Goal: Information Seeking & Learning: Learn about a topic

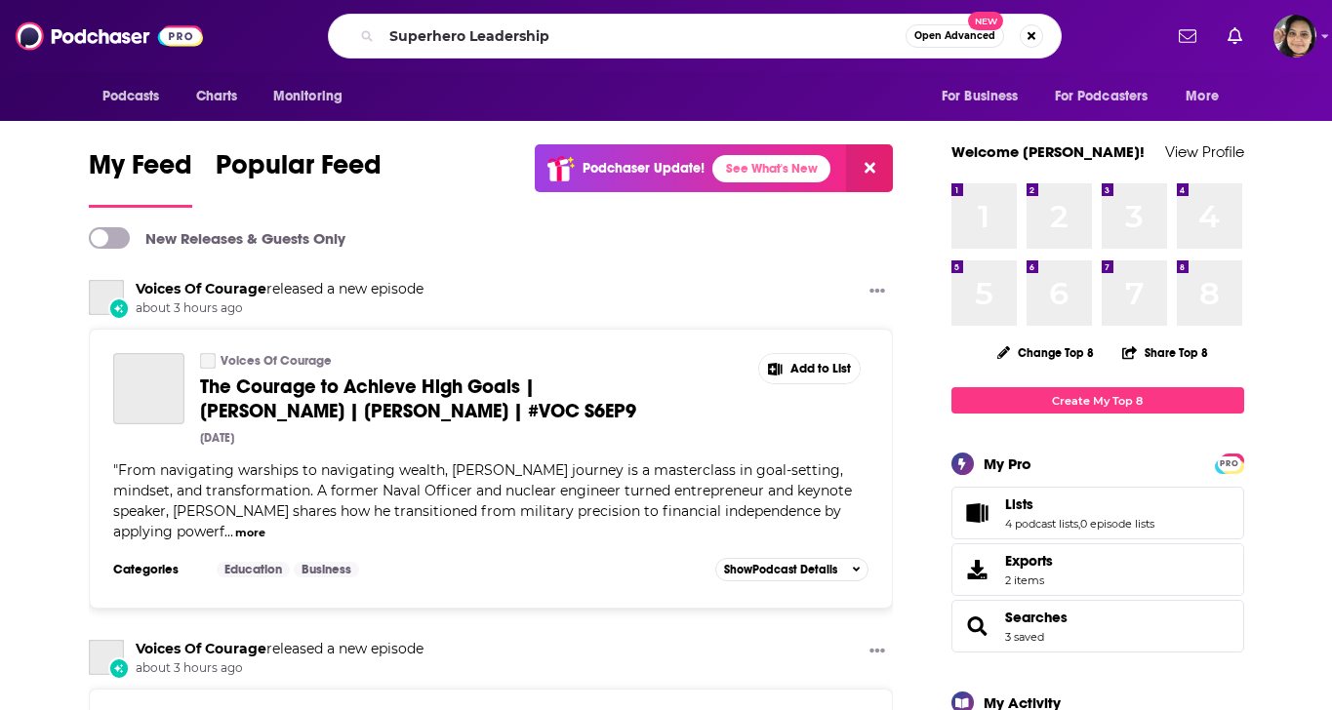
type input "Superhero Leadership"
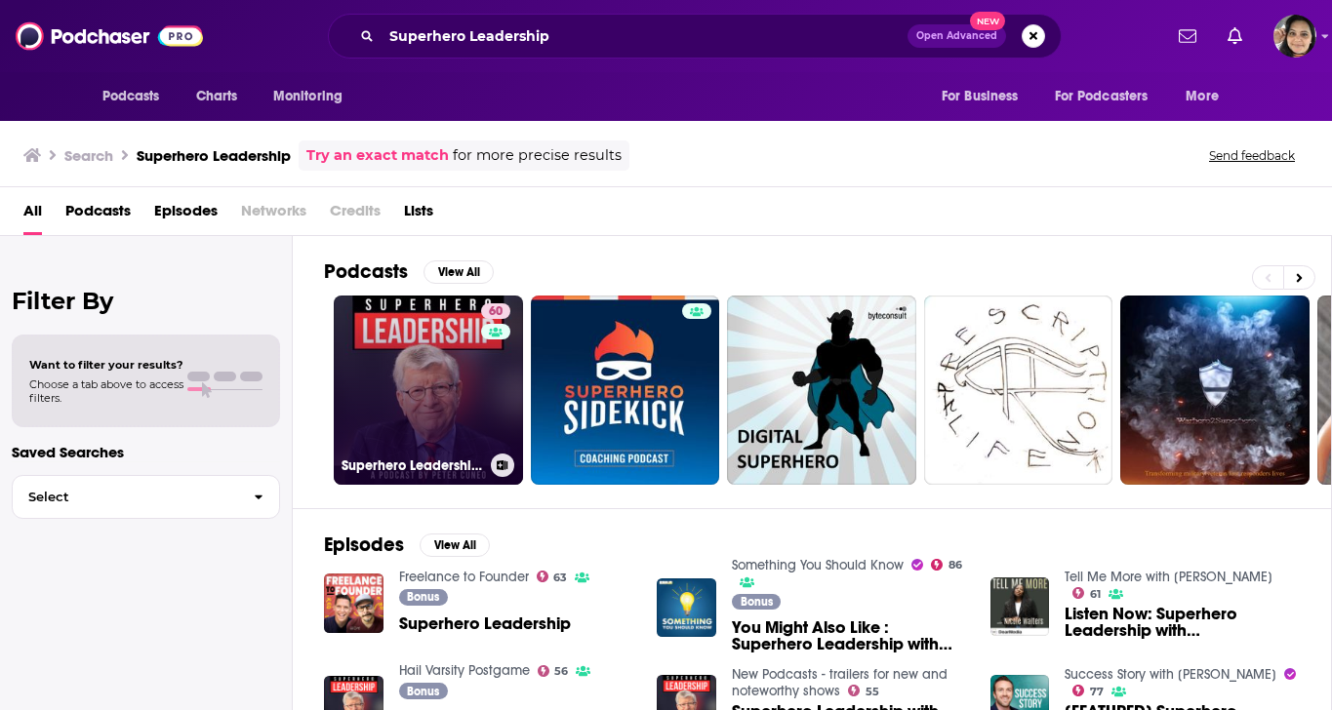
click at [421, 414] on link "60 Superhero Leadership with [PERSON_NAME]" at bounding box center [428, 390] width 189 height 189
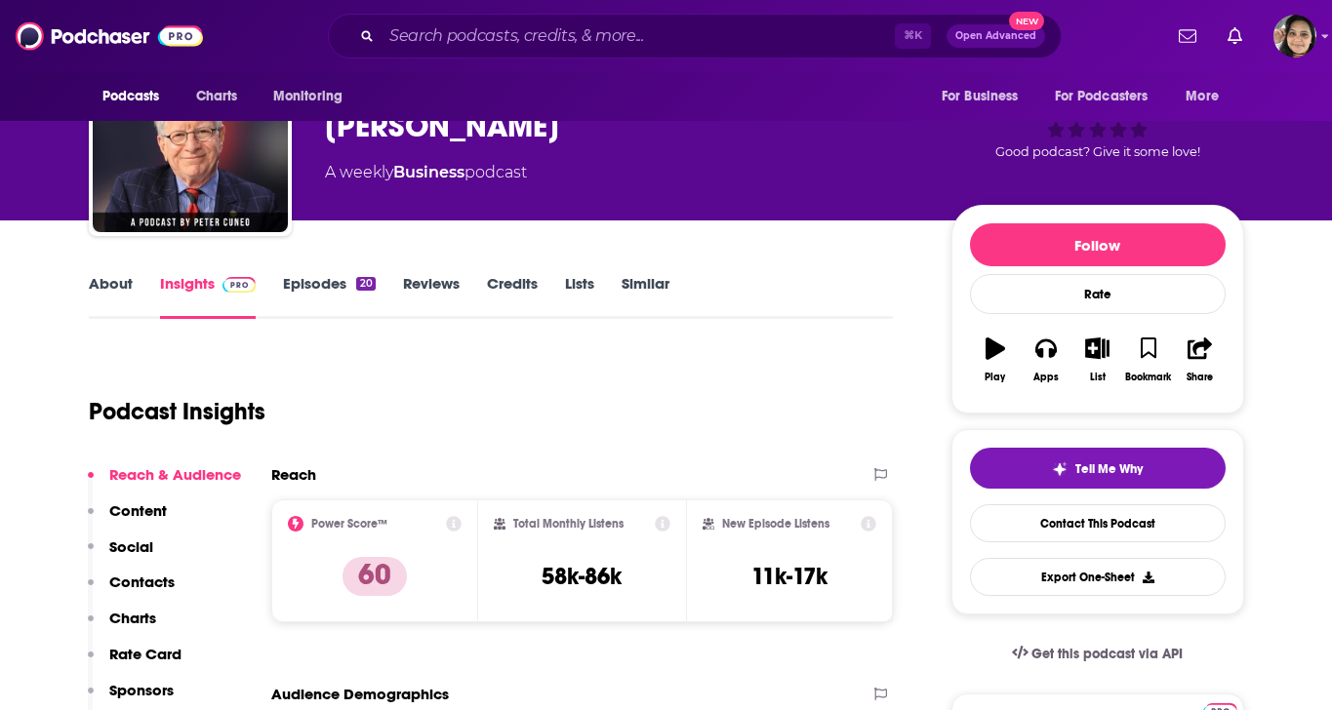
scroll to position [100, 0]
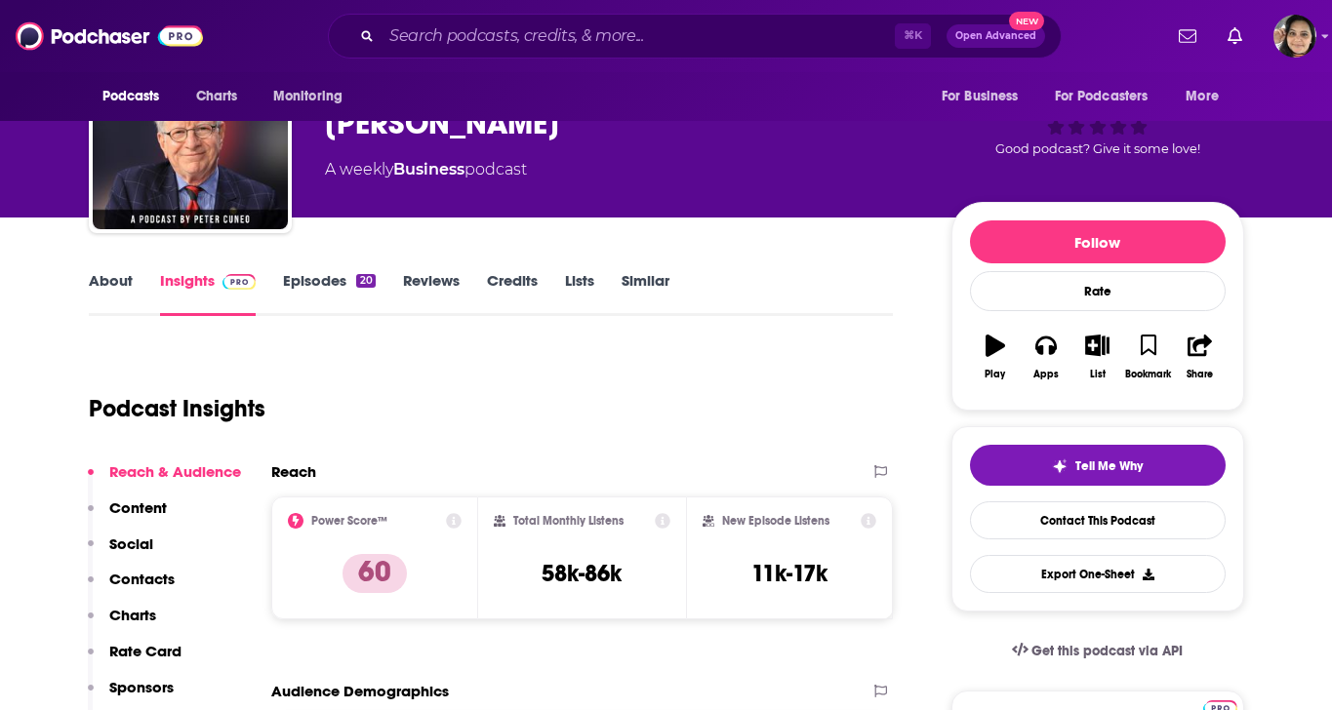
click at [96, 277] on link "About" at bounding box center [111, 293] width 44 height 45
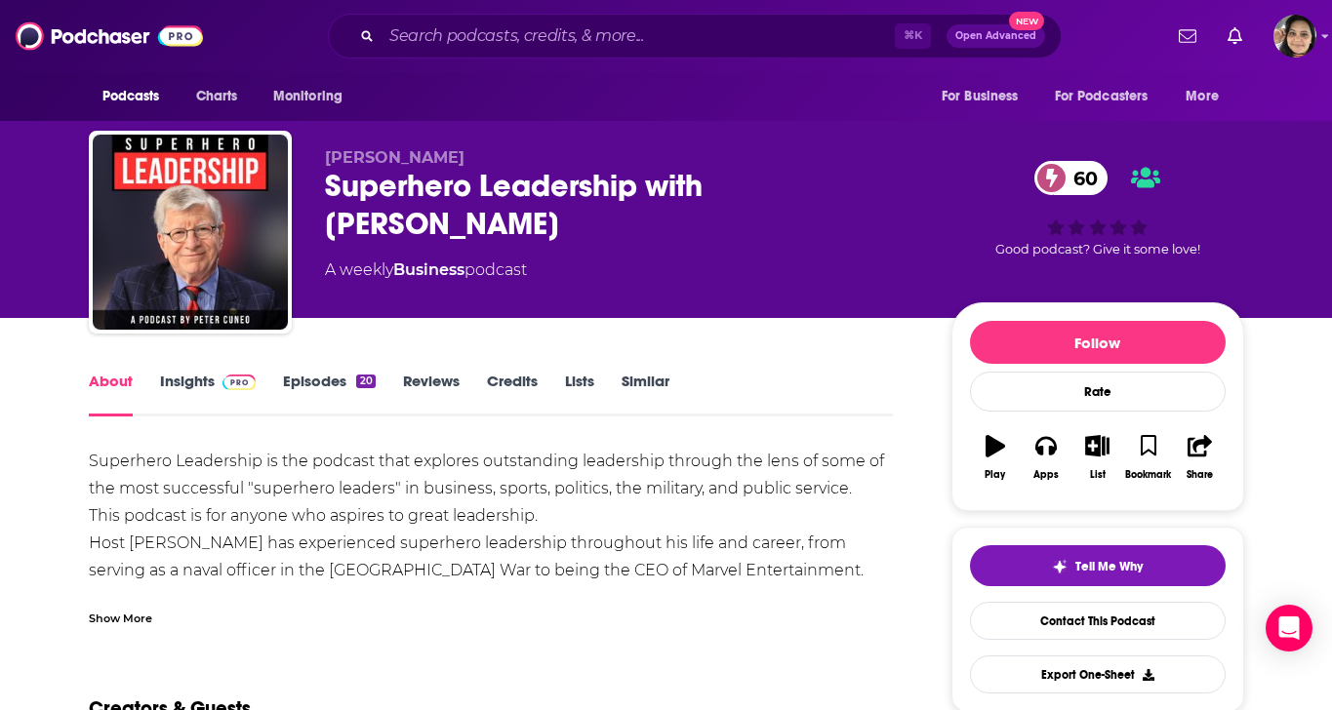
click at [190, 384] on link "Insights" at bounding box center [208, 394] width 97 height 45
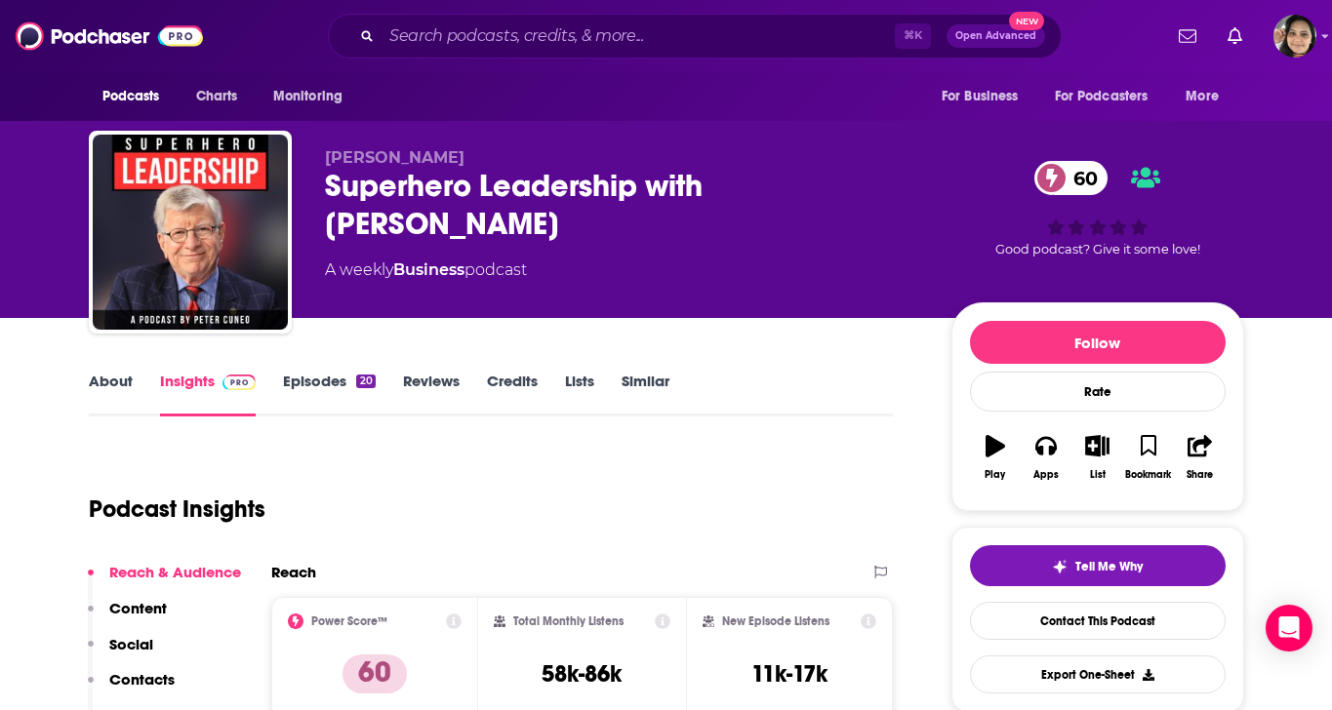
click at [314, 378] on link "Episodes 20" at bounding box center [329, 394] width 92 height 45
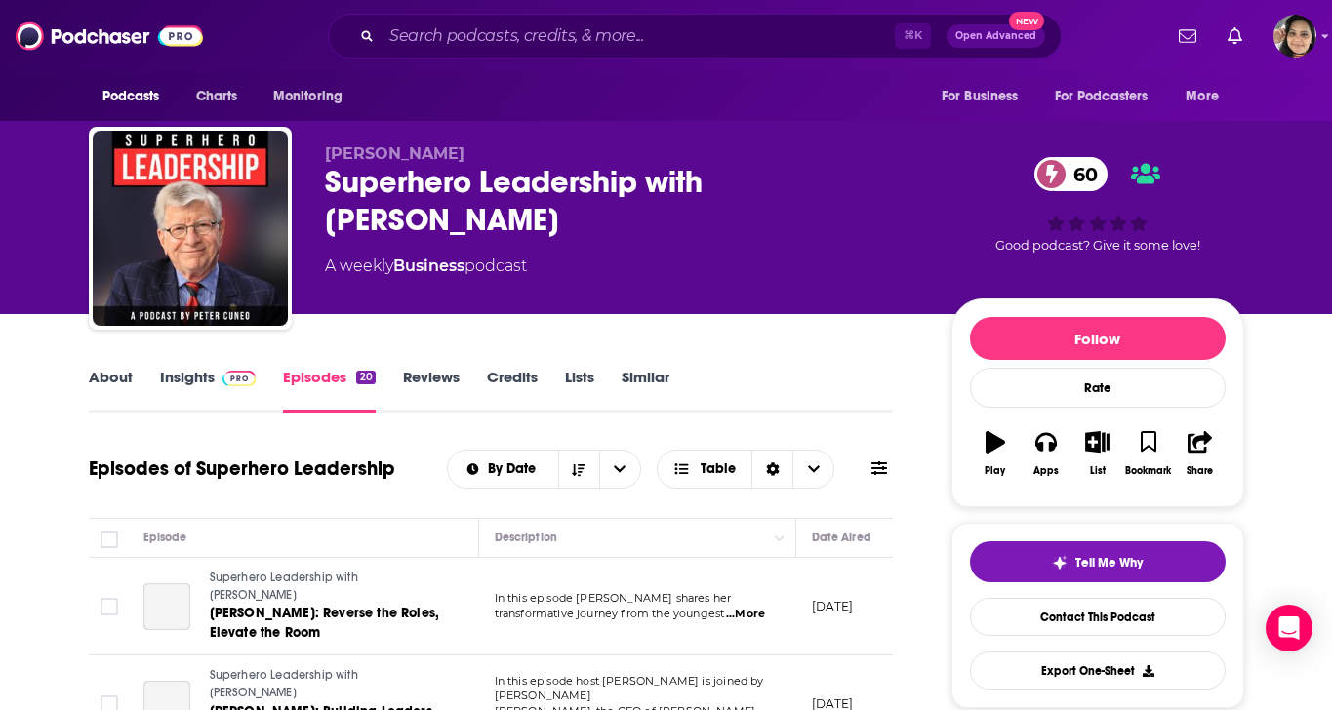
scroll to position [185, 0]
